Goal: Information Seeking & Learning: Learn about a topic

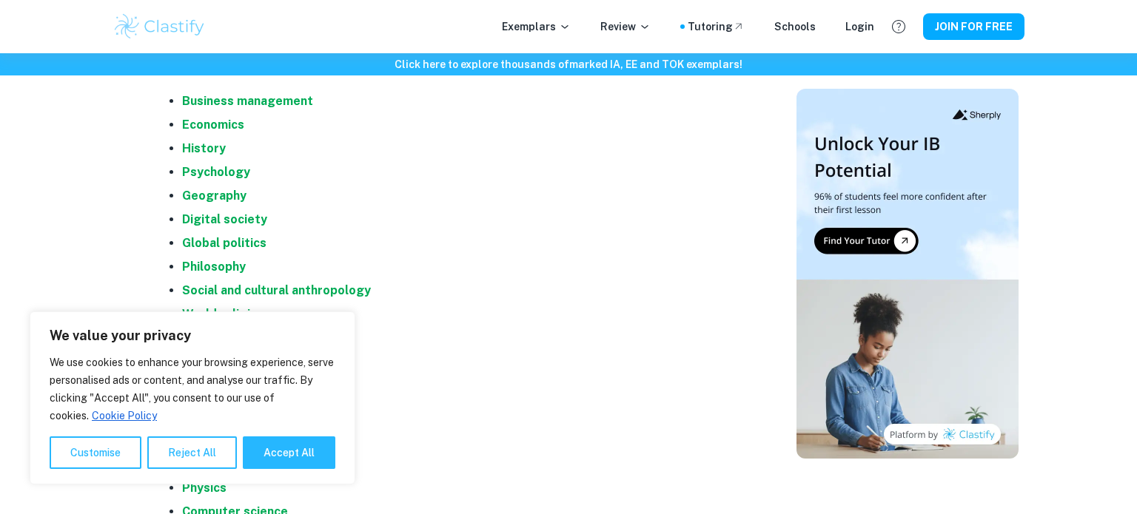
scroll to position [1214, 0]
click at [212, 124] on strong "Economics" at bounding box center [213, 124] width 62 height 14
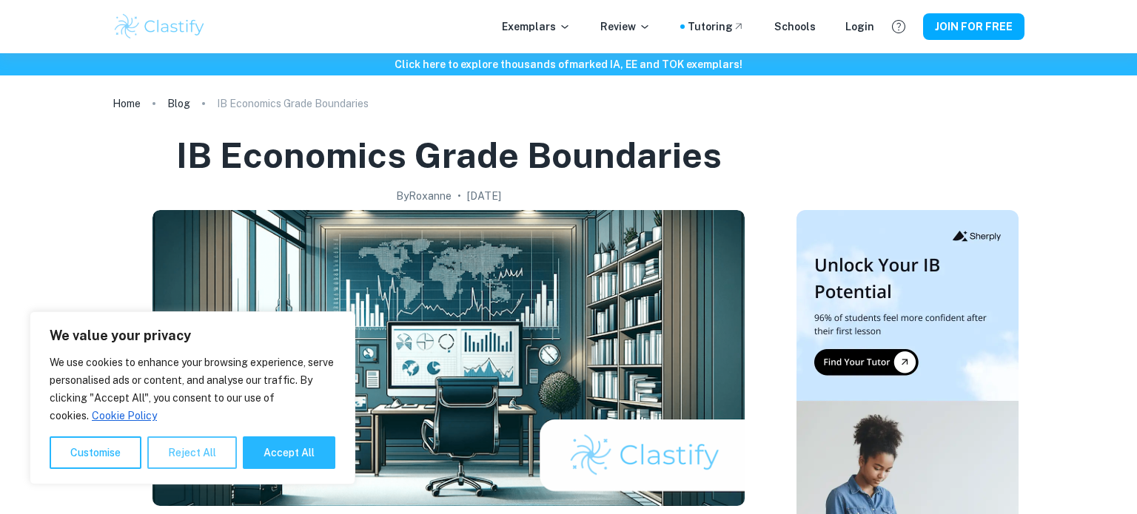
click at [191, 453] on button "Reject All" at bounding box center [192, 453] width 90 height 33
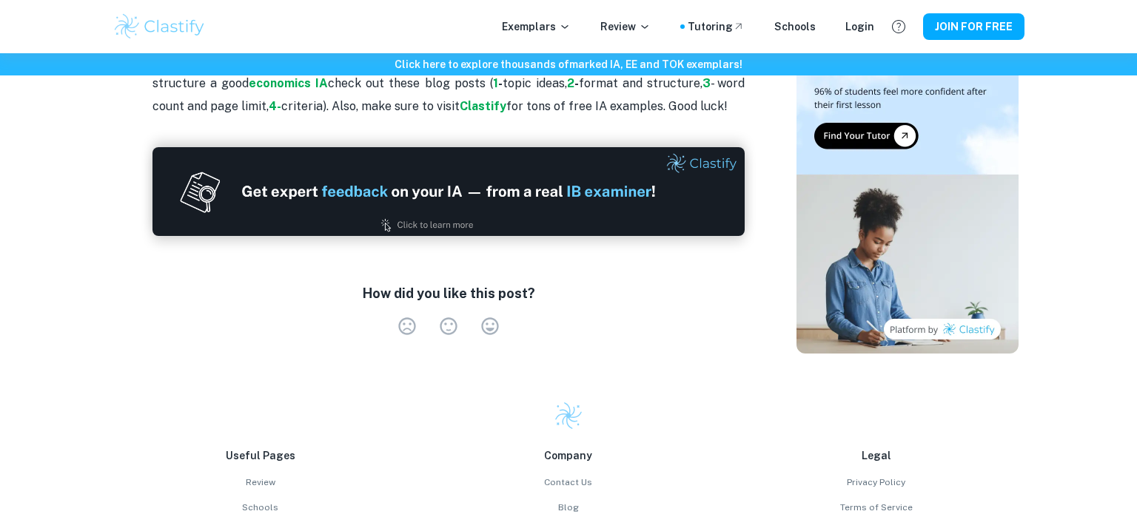
scroll to position [1821, 0]
